Goal: Transaction & Acquisition: Purchase product/service

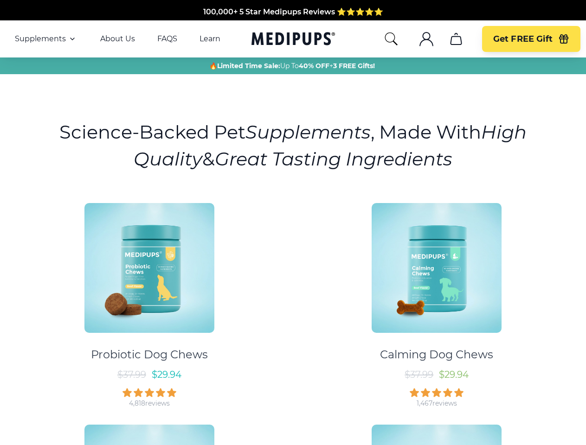
click at [293, 223] on div "Probiotic Dog Chews $ 37.99 $ 29.94 4,818 reviews Calming Dog Chews $ 37.99 $ 2…" at bounding box center [293, 412] width 575 height 435
click at [46, 39] on span "Supplements" at bounding box center [40, 38] width 51 height 9
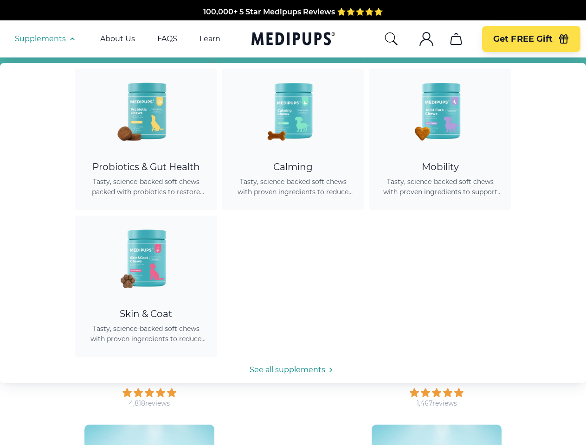
click at [71, 39] on icon "button" at bounding box center [72, 38] width 11 height 11
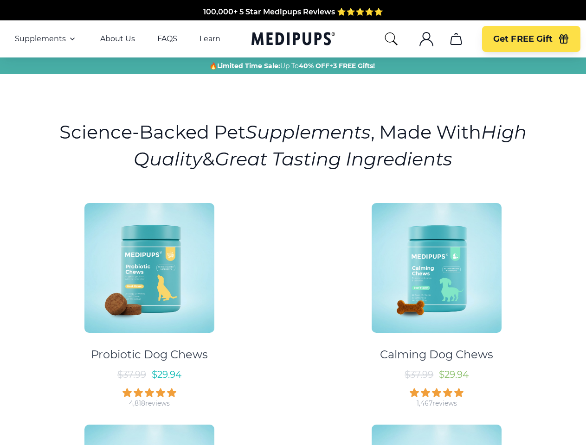
click at [391, 39] on icon "search" at bounding box center [391, 39] width 15 height 15
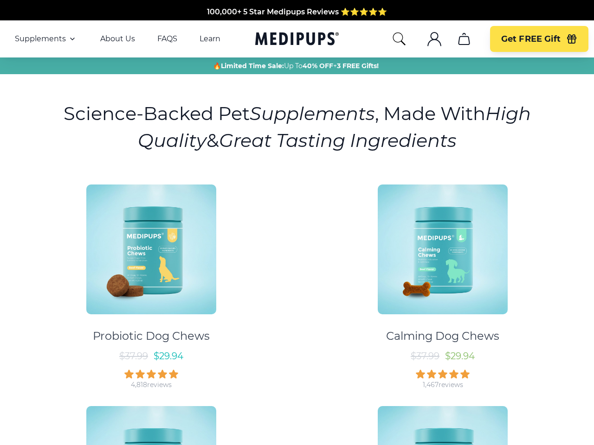
click at [427, 39] on icon ".cls-1{fill:none;stroke:currentColor;stroke-miterlimit:10;stroke-width:1.5px;}" at bounding box center [434, 39] width 15 height 15
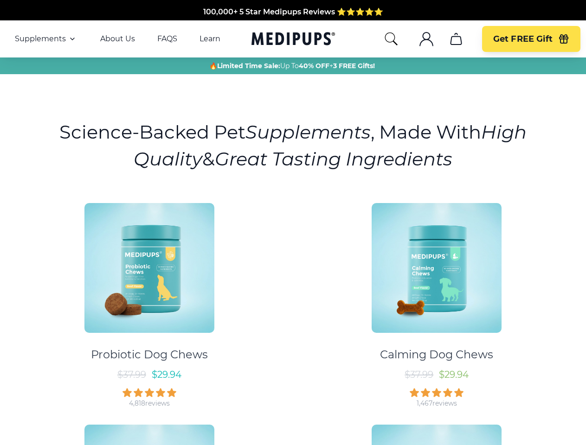
click at [455, 39] on icon "cart" at bounding box center [456, 39] width 15 height 15
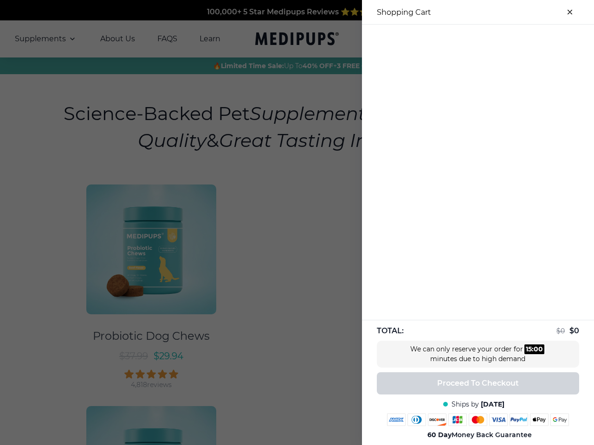
click at [455, 39] on div at bounding box center [478, 32] width 232 height 15
click at [531, 39] on div at bounding box center [478, 32] width 232 height 15
